Goal: Find specific page/section: Find specific page/section

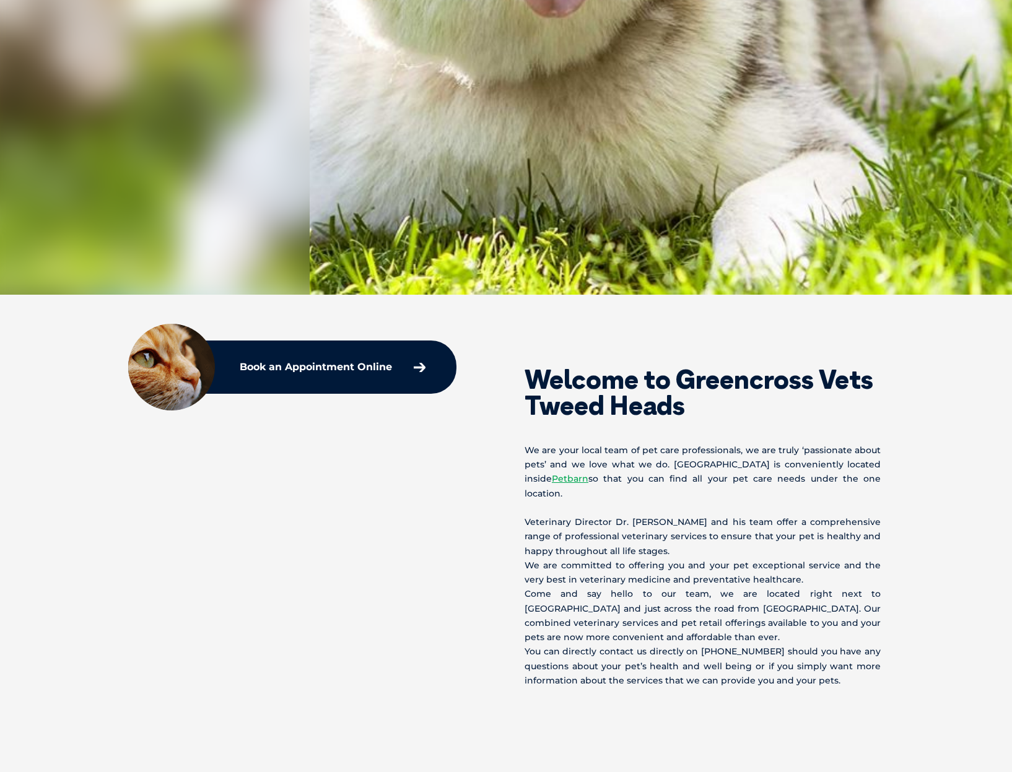
scroll to position [371, 0]
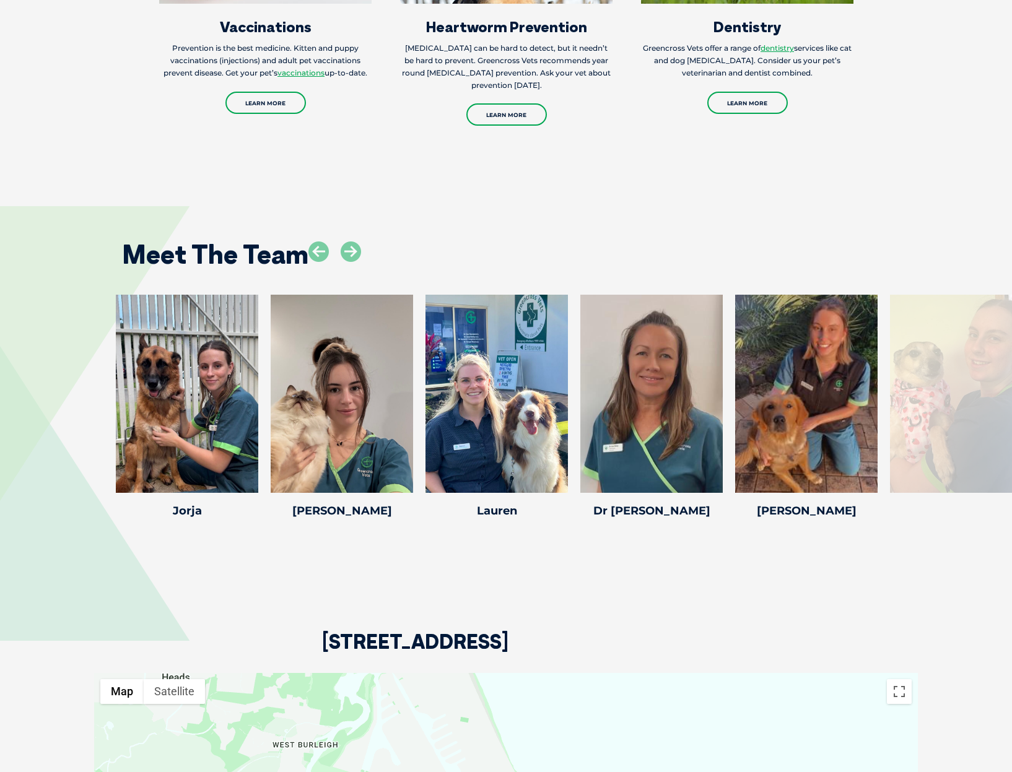
scroll to position [1671, 0]
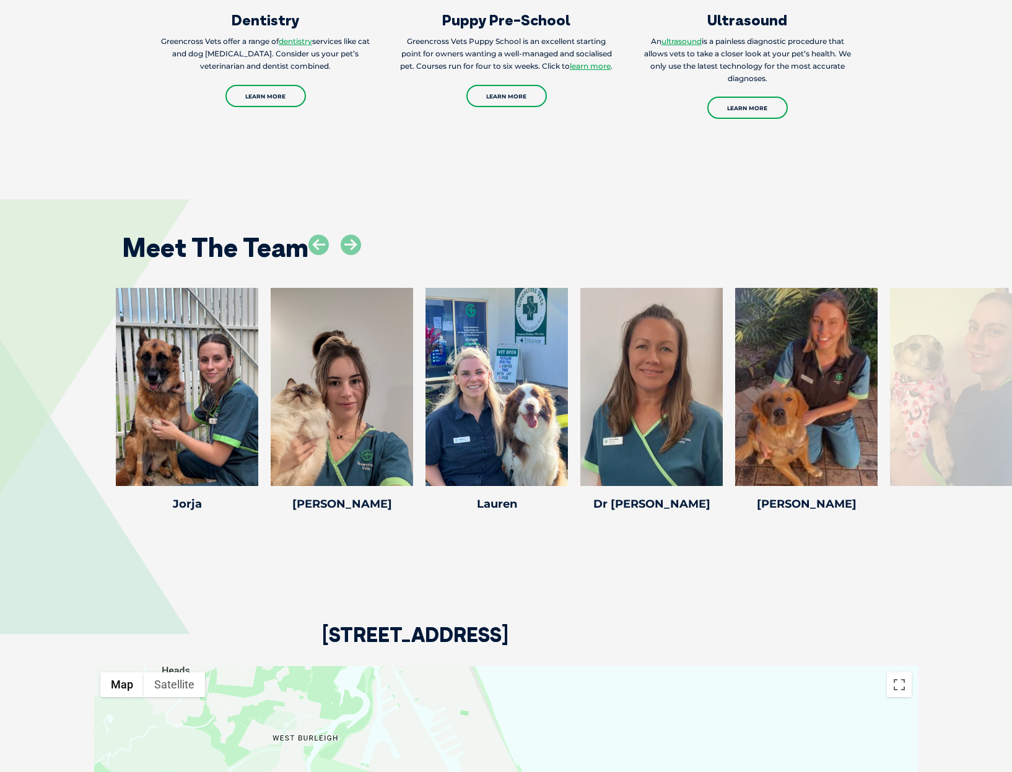
drag, startPoint x: 958, startPoint y: 390, endPoint x: 984, endPoint y: 361, distance: 38.6
click at [984, 361] on div at bounding box center [961, 387] width 142 height 198
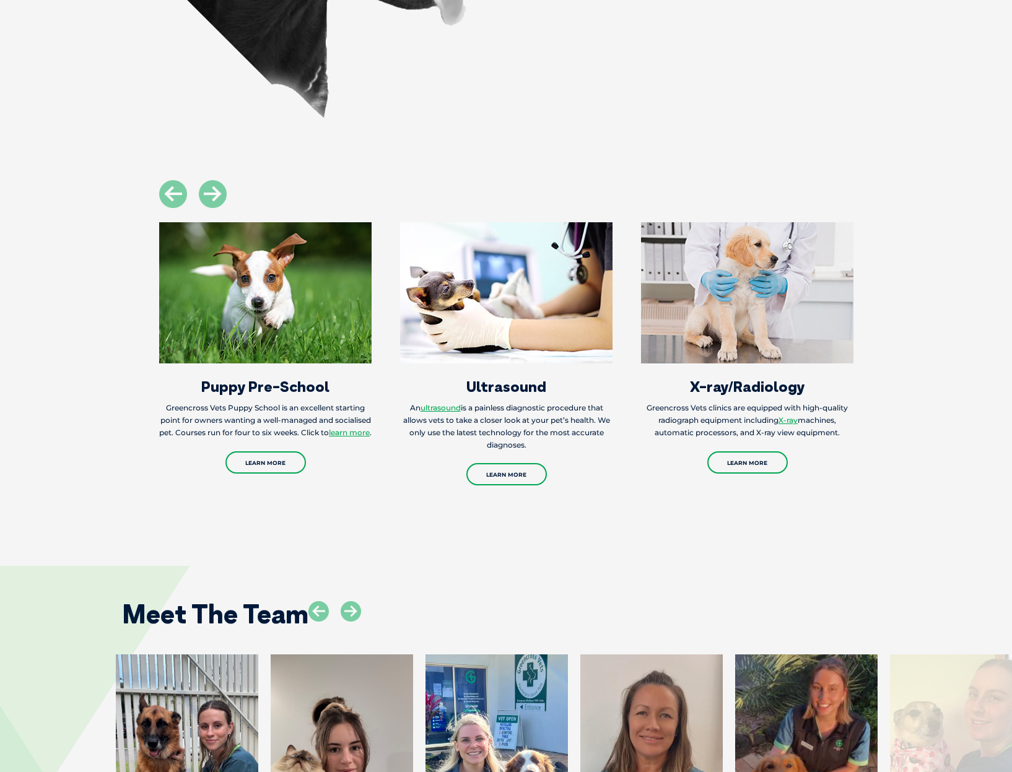
scroll to position [1300, 0]
